Goal: Task Accomplishment & Management: Use online tool/utility

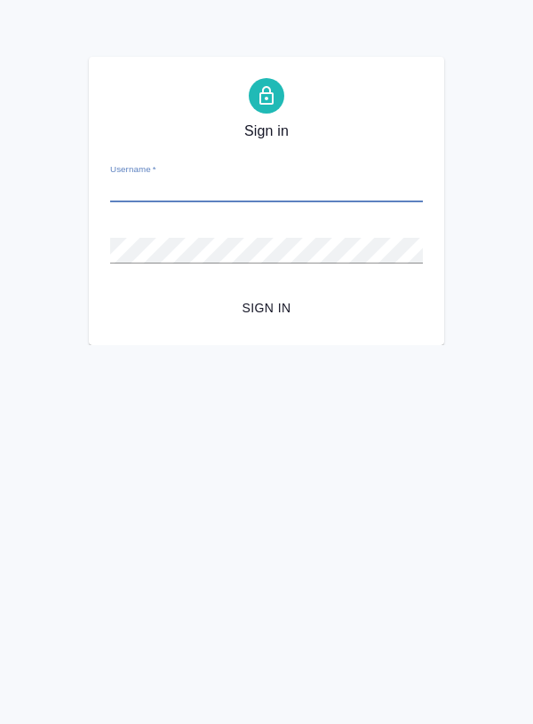
click at [184, 193] on input "Username   *" at bounding box center [266, 190] width 312 height 25
type input "e.denisova@awatera.com"
click at [110, 292] on button "Sign in" at bounding box center [266, 308] width 312 height 33
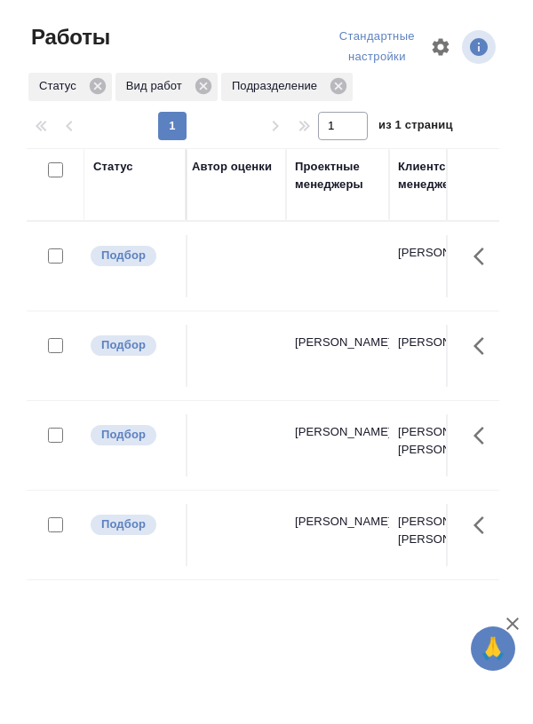
scroll to position [0, 1607]
